Goal: Task Accomplishment & Management: Use online tool/utility

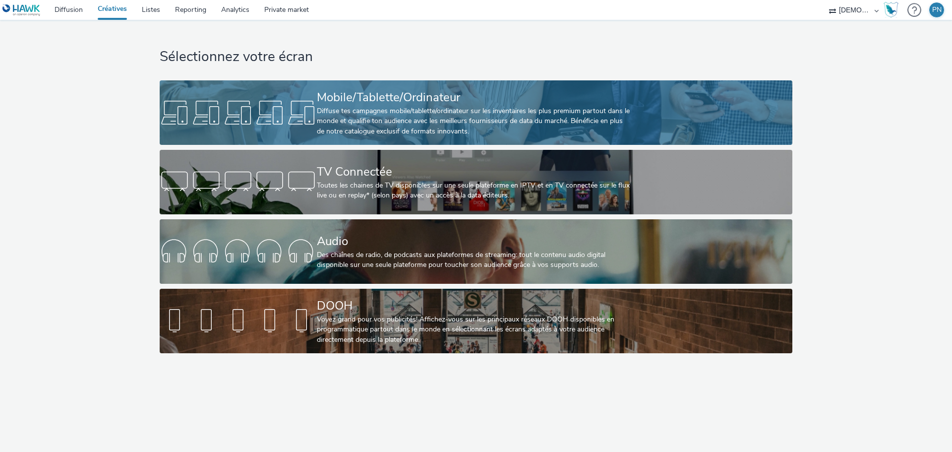
click at [369, 111] on div "Diffuse tes campagnes mobile/tablette/ordinateur sur les inventaires les plus p…" at bounding box center [474, 121] width 314 height 30
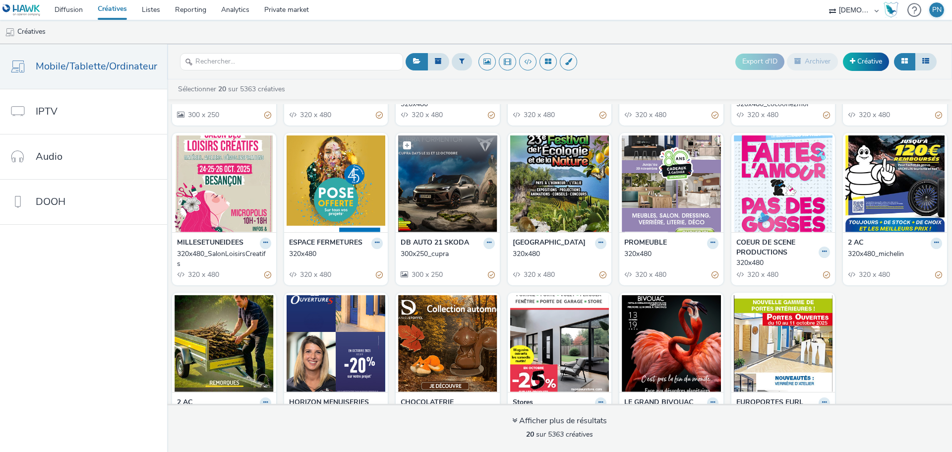
scroll to position [189, 0]
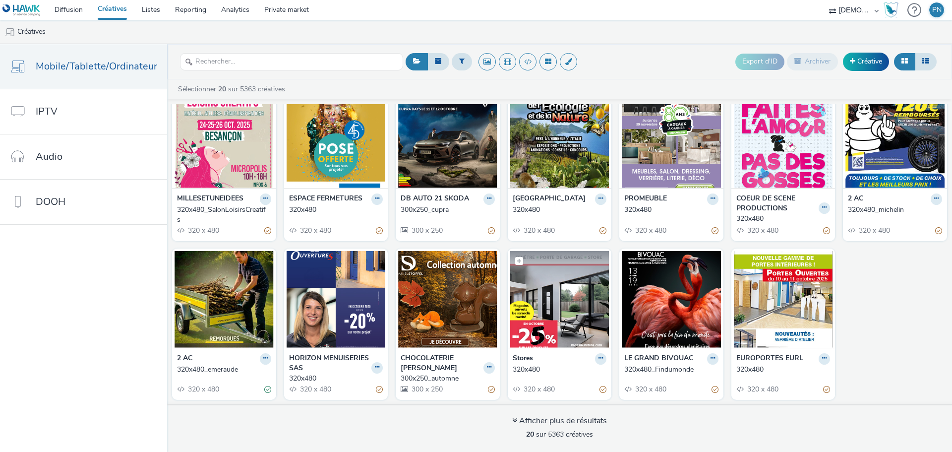
click at [542, 332] on img at bounding box center [559, 299] width 99 height 97
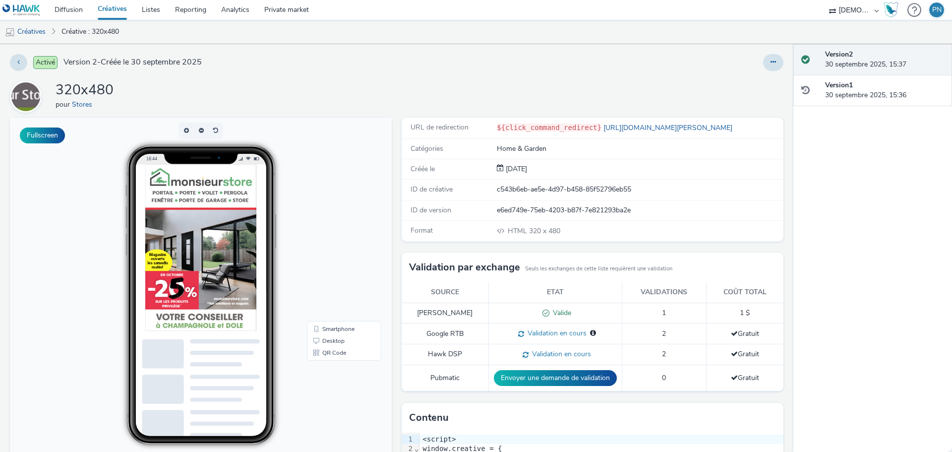
click at [234, 313] on div at bounding box center [224, 283] width 159 height 238
click at [13, 61] on button at bounding box center [18, 62] width 17 height 17
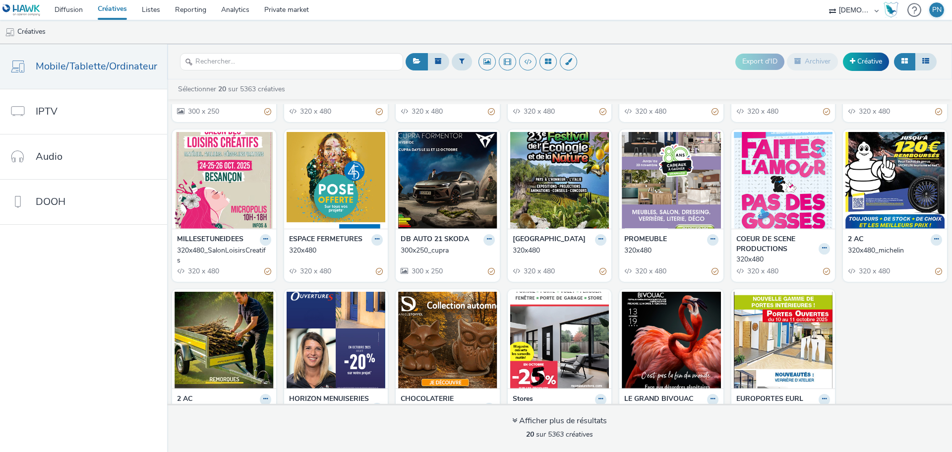
scroll to position [189, 0]
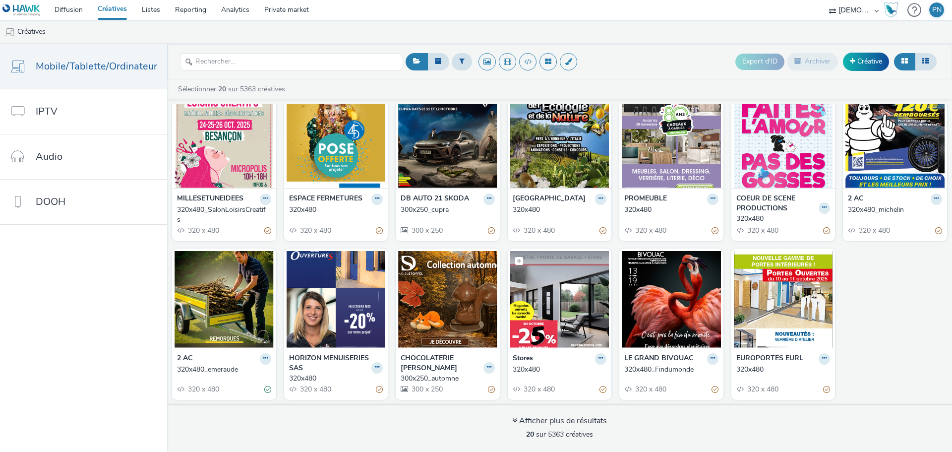
click at [557, 304] on img at bounding box center [559, 299] width 99 height 97
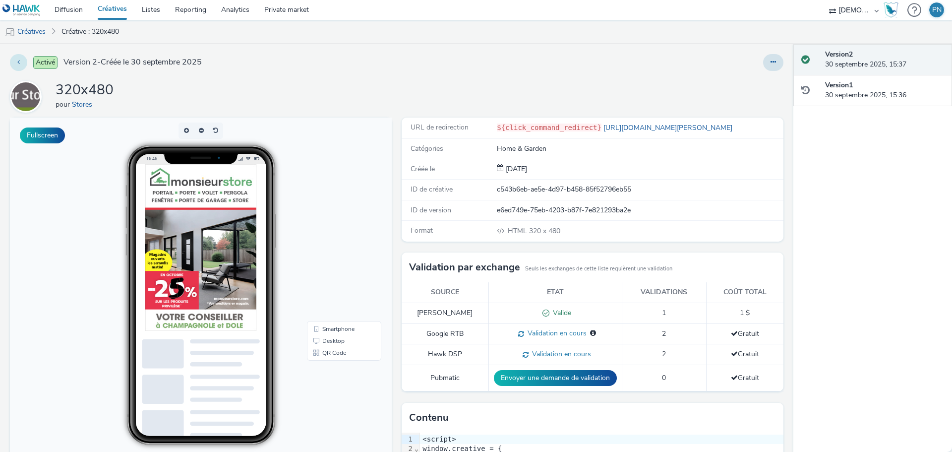
click at [19, 67] on button at bounding box center [18, 62] width 17 height 17
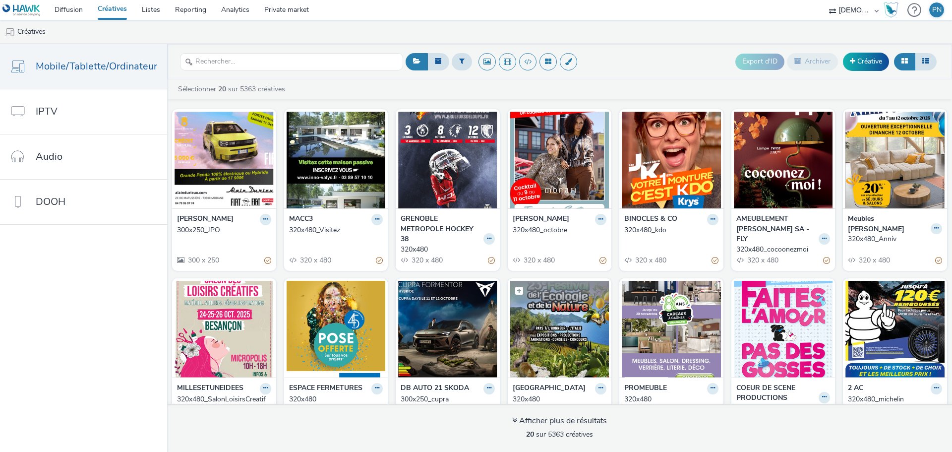
scroll to position [189, 0]
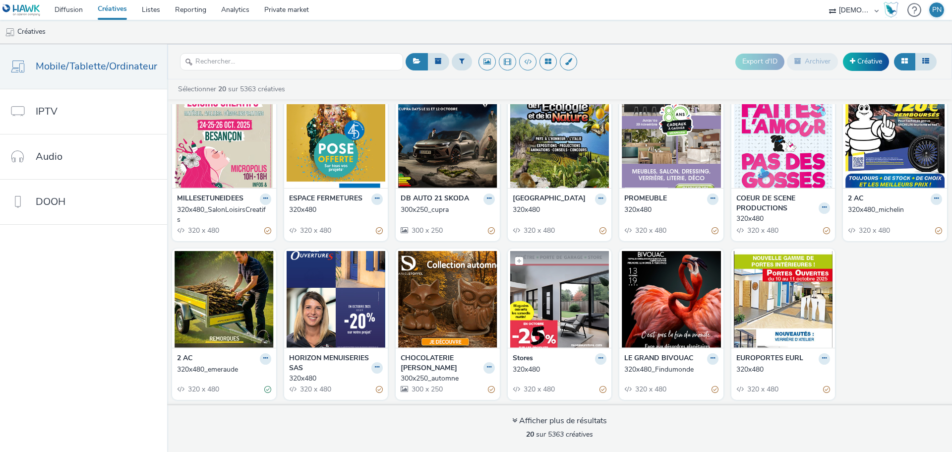
click at [536, 300] on img at bounding box center [559, 299] width 99 height 97
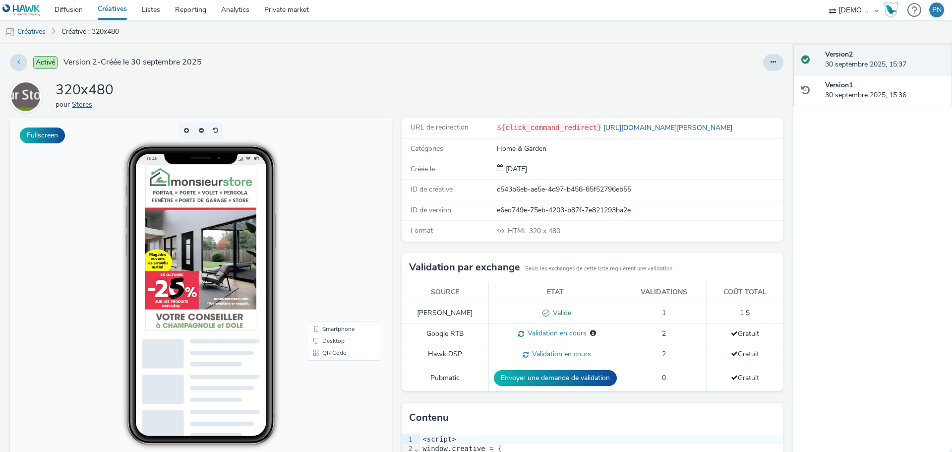
click at [86, 107] on link "Stores" at bounding box center [84, 104] width 24 height 9
